Goal: Information Seeking & Learning: Learn about a topic

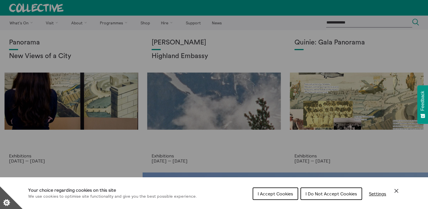
click at [322, 193] on span "I Do Not Accept Cookies" at bounding box center [330, 194] width 51 height 6
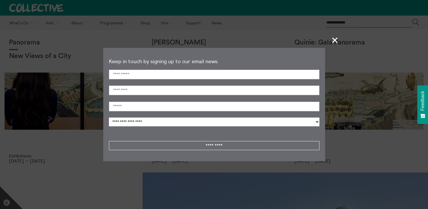
click at [335, 41] on span "+" at bounding box center [334, 40] width 17 height 17
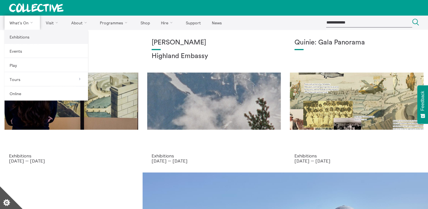
click at [21, 35] on link "Exhibitions" at bounding box center [46, 37] width 83 height 14
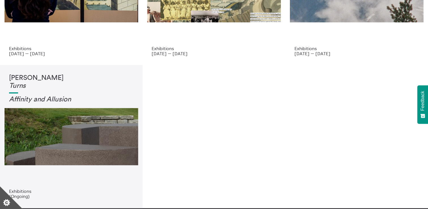
scroll to position [28, 0]
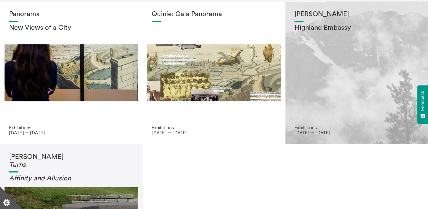
click at [332, 95] on div "Shen Xin Highland Embassy" at bounding box center [356, 67] width 124 height 114
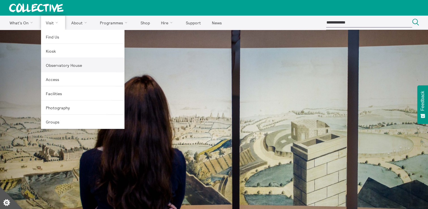
click at [60, 65] on link "Observatory House" at bounding box center [82, 65] width 83 height 14
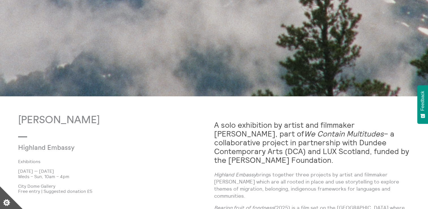
scroll to position [57, 0]
